Goal: Navigation & Orientation: Find specific page/section

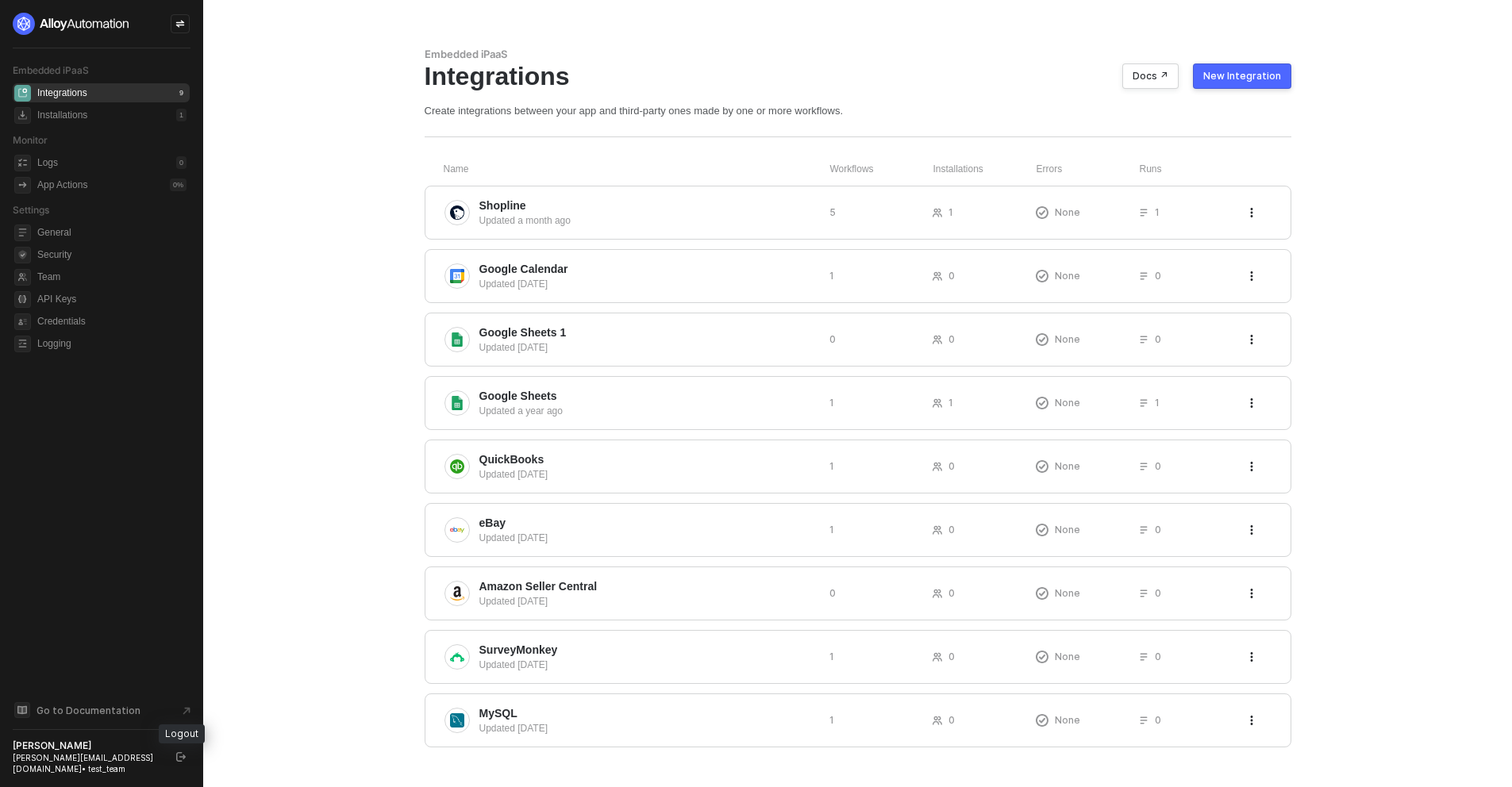
click at [183, 761] on icon "logout" at bounding box center [181, 757] width 10 height 10
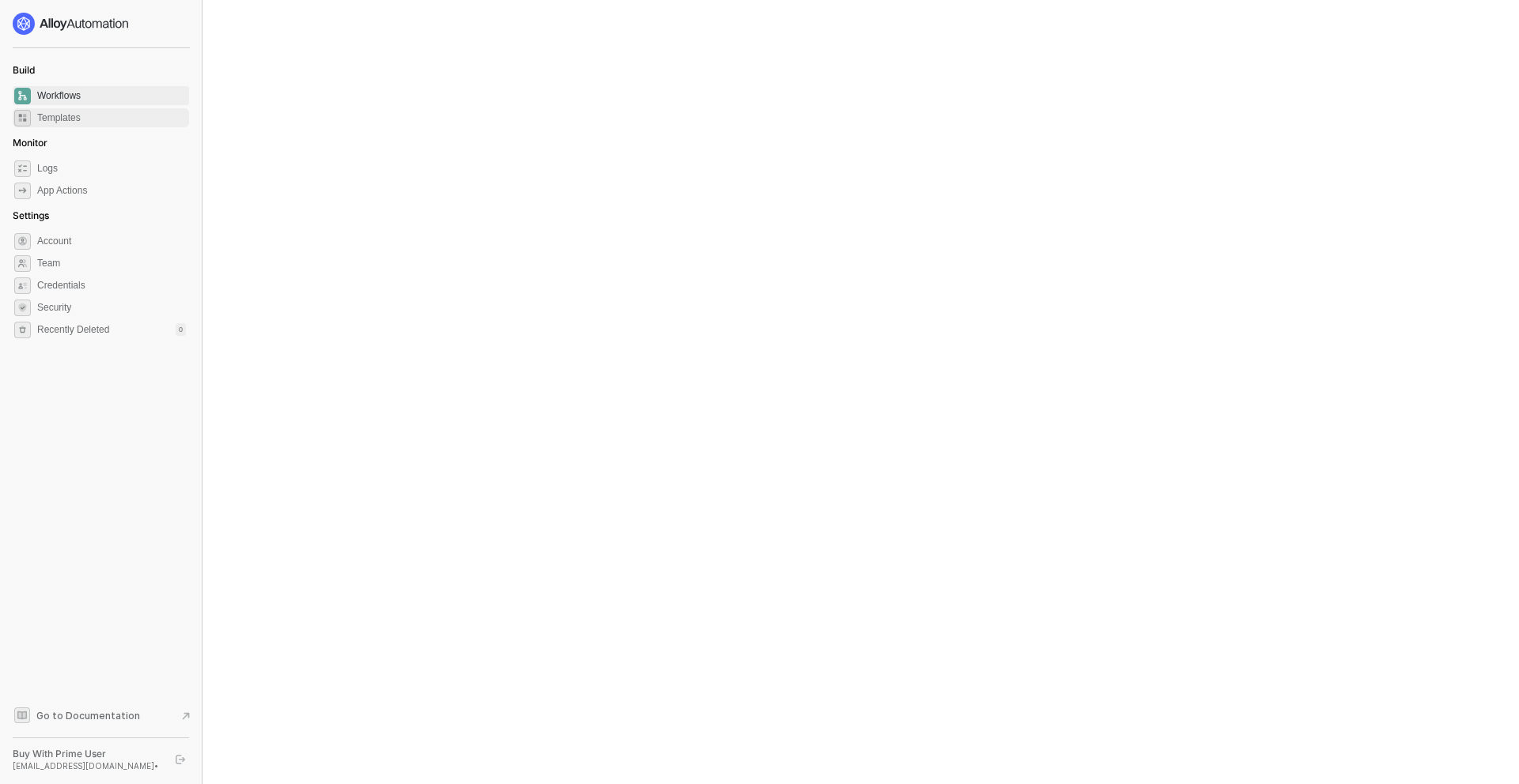
click at [102, 118] on span "Templates" at bounding box center [111, 117] width 148 height 19
